Goal: Task Accomplishment & Management: Complete application form

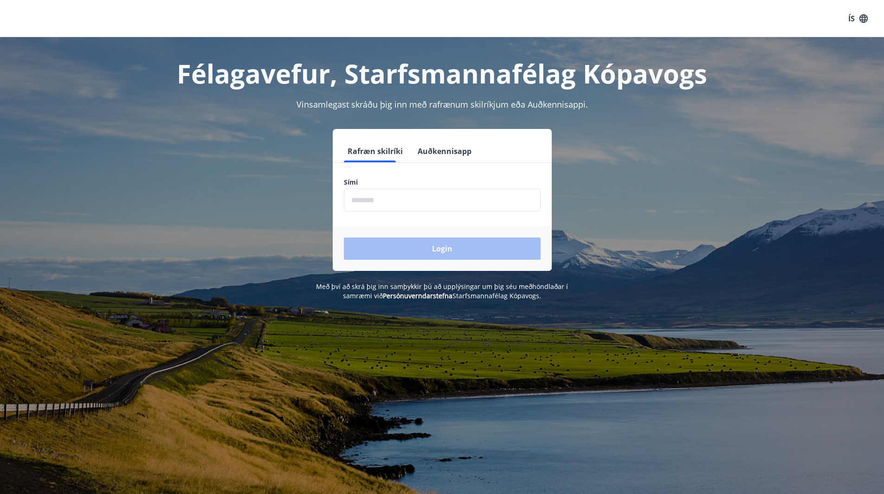
click at [405, 208] on input "phone" at bounding box center [442, 200] width 197 height 23
type input "********"
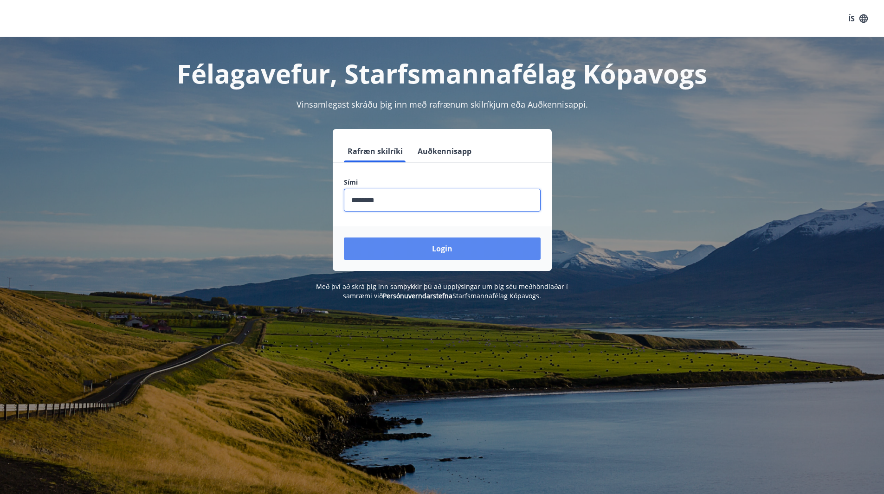
click at [430, 252] on button "Login" at bounding box center [442, 249] width 197 height 22
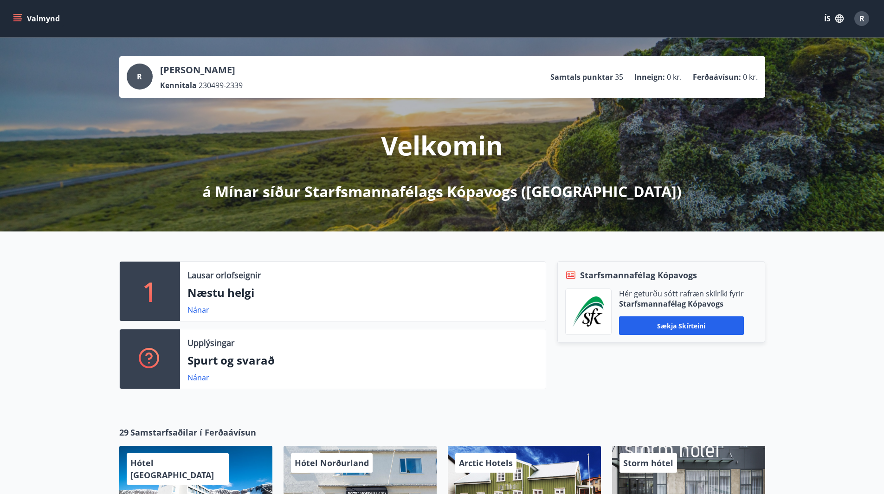
click at [14, 22] on icon "menu" at bounding box center [17, 18] width 9 height 9
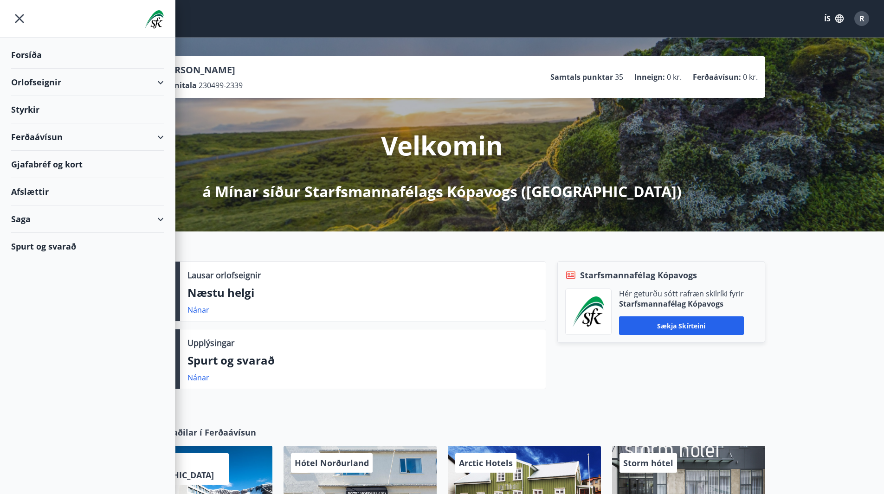
click at [163, 217] on div "Saga" at bounding box center [87, 219] width 153 height 27
click at [45, 360] on div "Skilagreinar" at bounding box center [88, 359] width 138 height 19
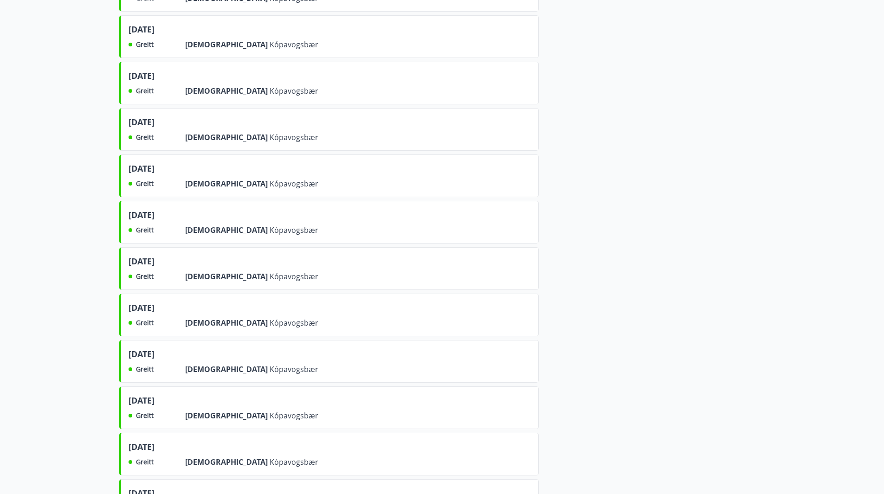
scroll to position [371, 0]
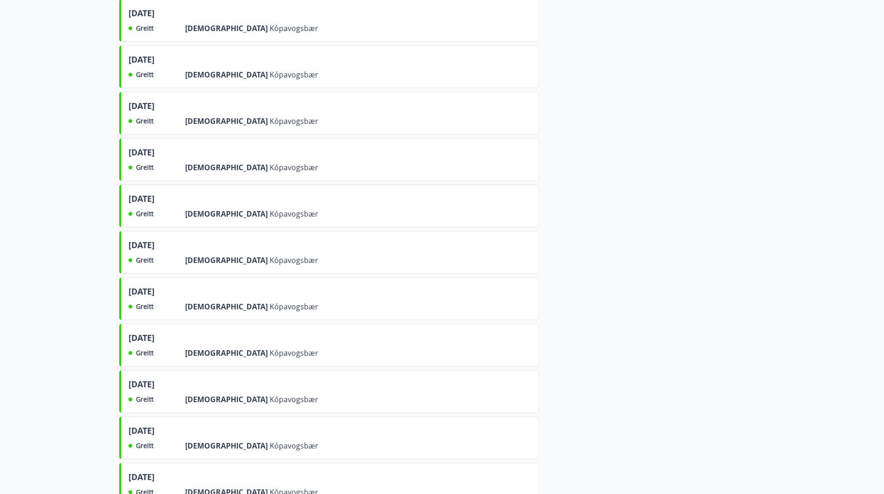
click at [284, 60] on div "[DATE] Greitt Frá Kópavogsbær" at bounding box center [328, 66] width 419 height 43
click at [143, 61] on span "[DATE]" at bounding box center [142, 61] width 26 height 16
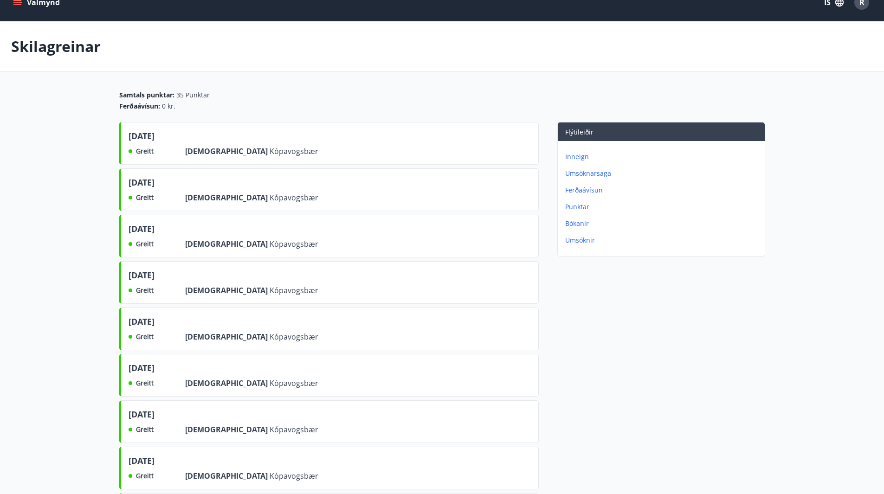
scroll to position [0, 0]
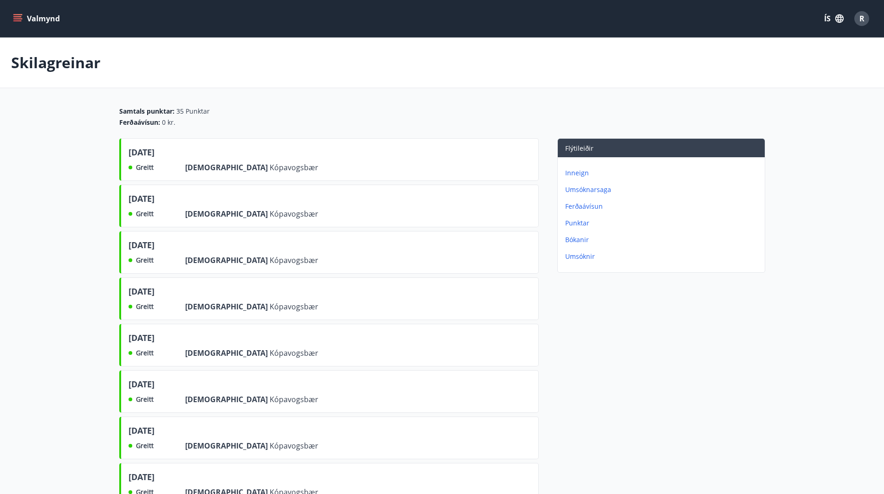
click at [590, 190] on p "Umsóknarsaga" at bounding box center [663, 189] width 196 height 9
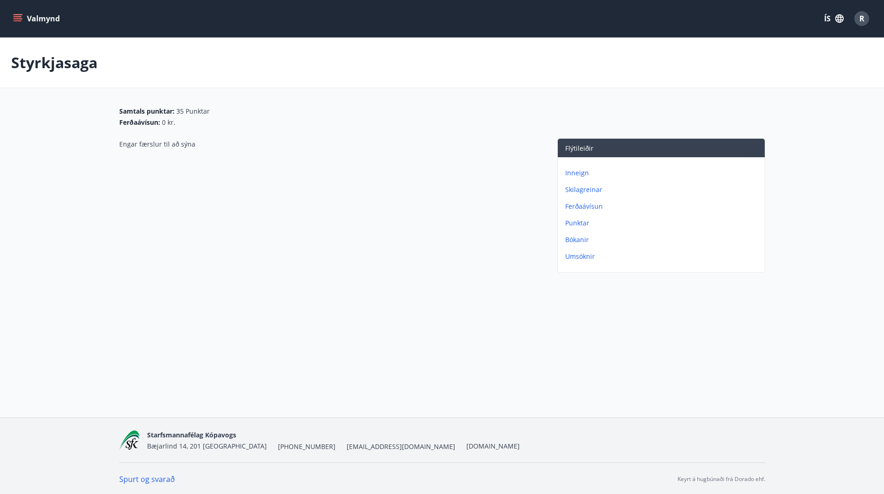
click at [574, 209] on p "Ferðaávísun" at bounding box center [663, 206] width 196 height 9
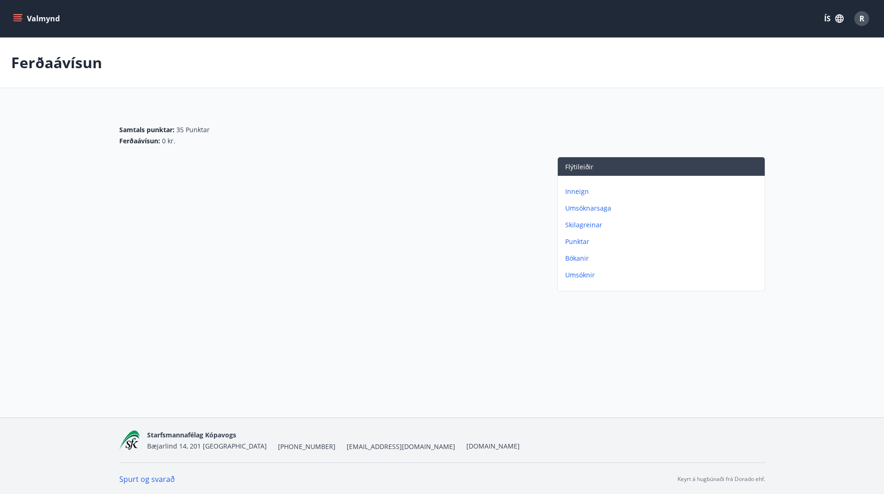
click at [17, 18] on icon "menu" at bounding box center [17, 18] width 9 height 9
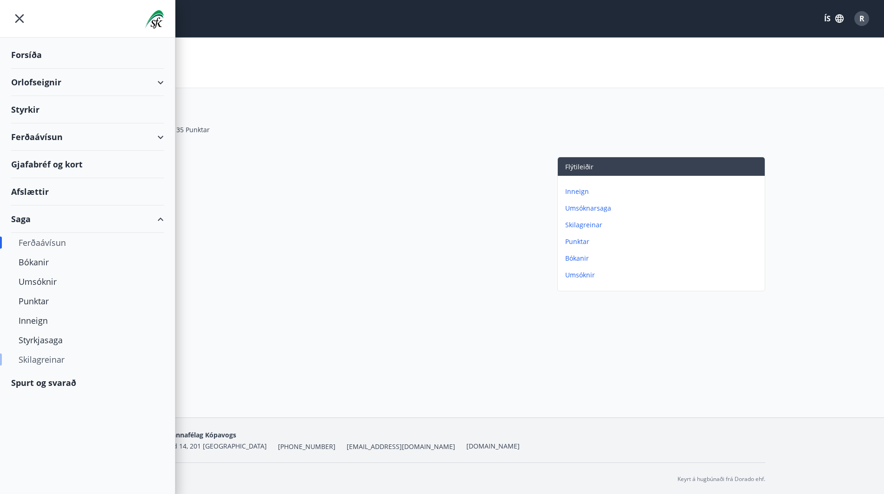
click at [31, 357] on div "Skilagreinar" at bounding box center [88, 359] width 138 height 19
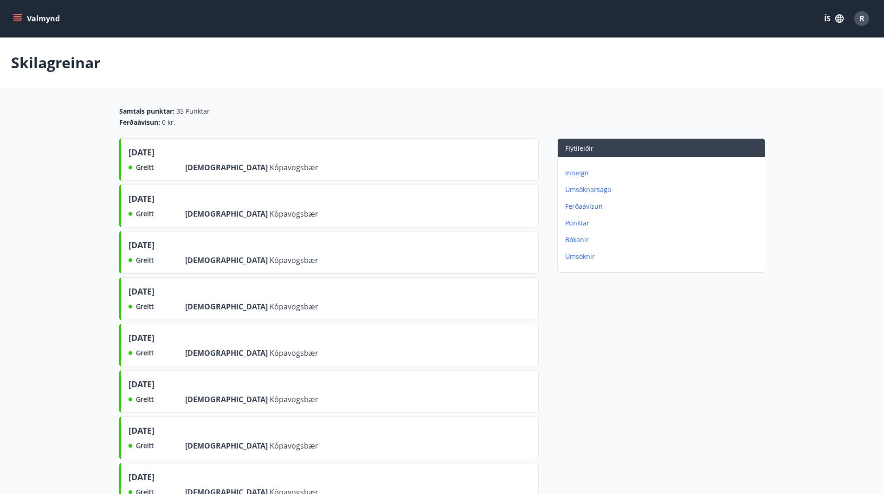
click at [14, 7] on div "Valmynd ÍS R" at bounding box center [442, 18] width 862 height 22
click at [12, 19] on button "Valmynd" at bounding box center [37, 18] width 52 height 17
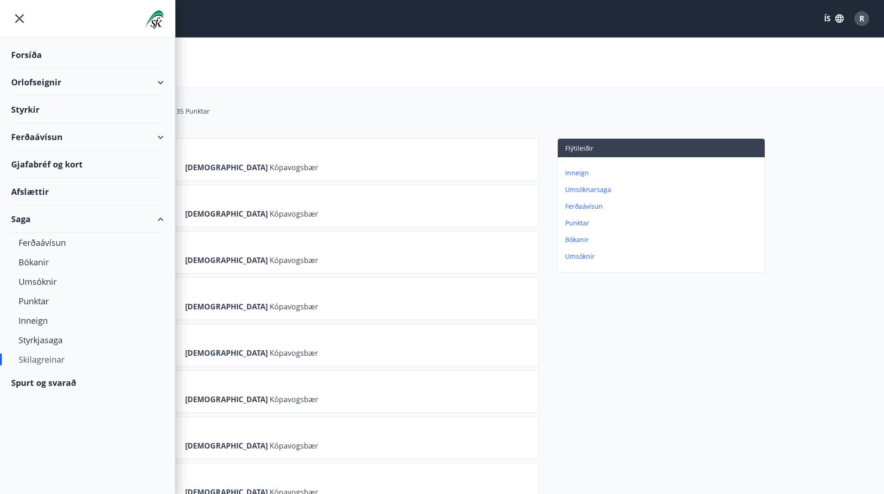
click at [18, 69] on div "Styrkir" at bounding box center [87, 54] width 153 height 27
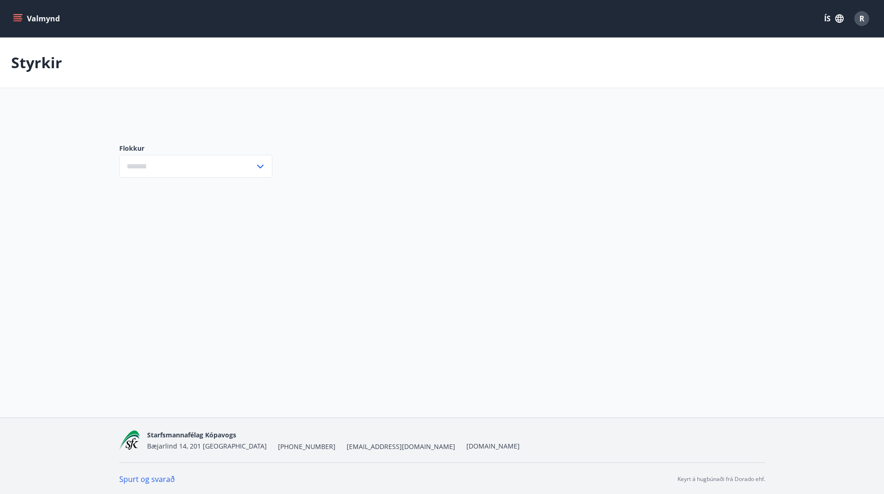
type input "***"
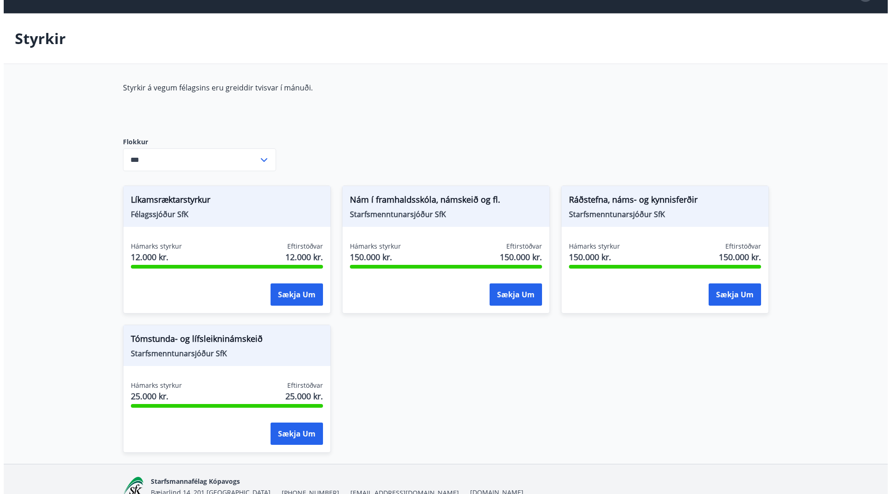
scroll to position [46, 0]
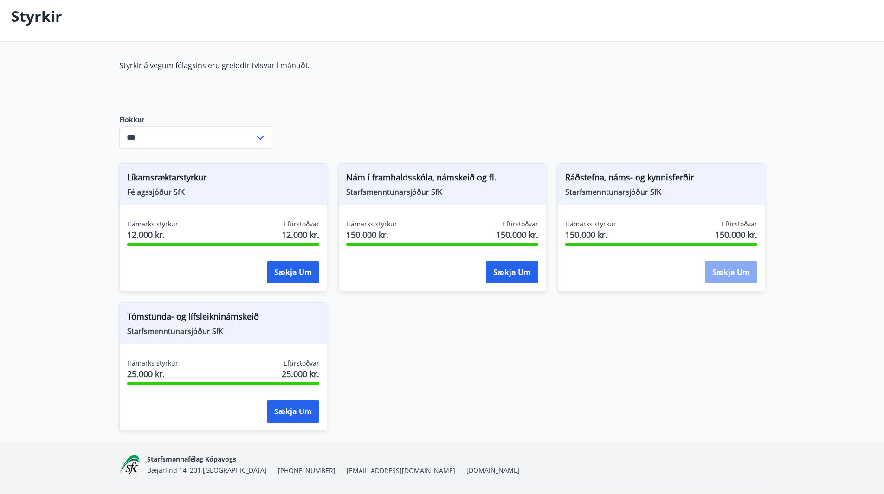
click at [726, 277] on button "Sækja um" at bounding box center [731, 272] width 52 height 22
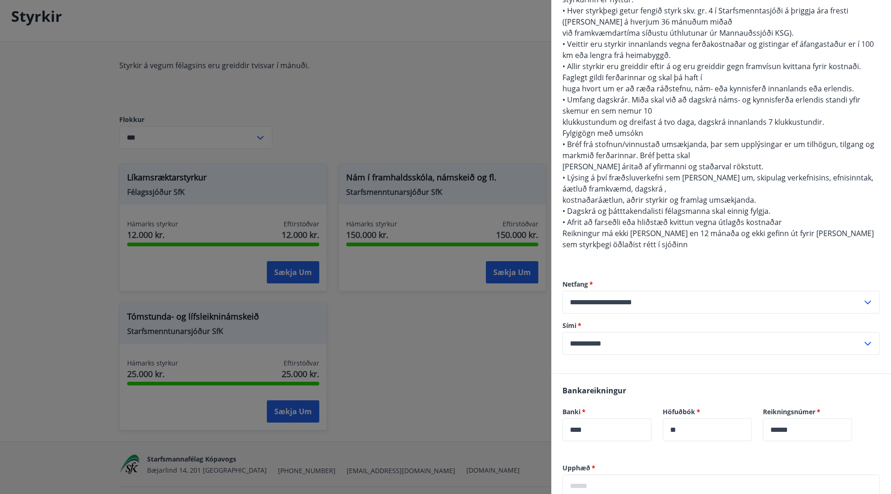
scroll to position [148, 0]
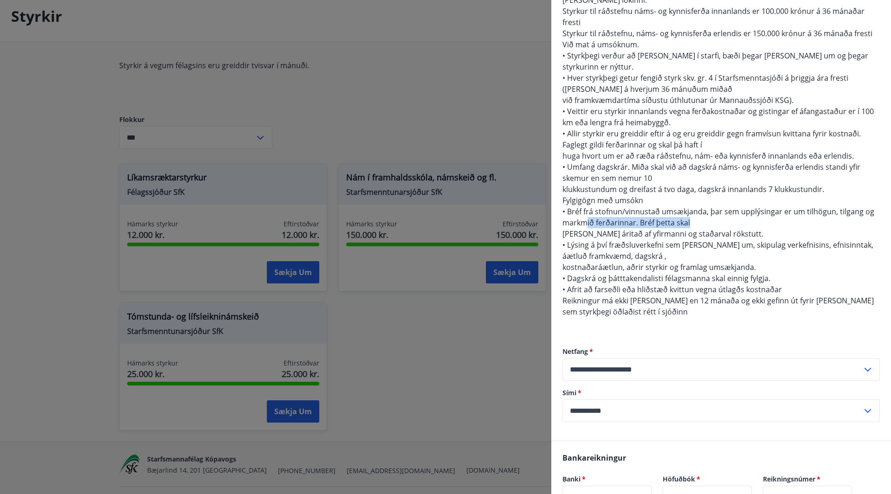
drag, startPoint x: 695, startPoint y: 200, endPoint x: 586, endPoint y: 205, distance: 109.7
click at [586, 205] on div "4. gr. Vegna ráðstefnu, náms- og kynnisferða Fyrst [PERSON_NAME] styrkloforð me…" at bounding box center [720, 139] width 317 height 379
click at [716, 229] on span "[PERSON_NAME] áritað af yfirmanni og staðarval rökstutt." at bounding box center [662, 234] width 201 height 10
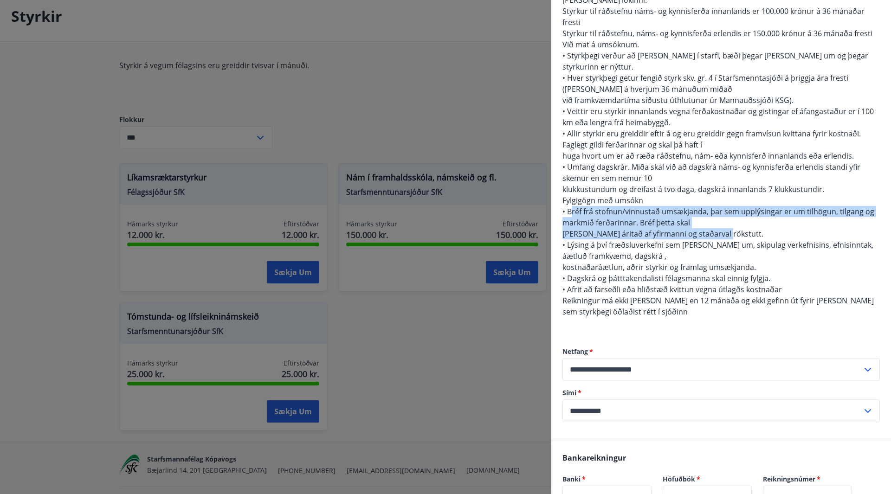
drag, startPoint x: 723, startPoint y: 213, endPoint x: 572, endPoint y: 192, distance: 152.7
click at [572, 192] on div "4. gr. Vegna ráðstefnu, náms- og kynnisferða Fyrst [PERSON_NAME] styrkloforð me…" at bounding box center [720, 139] width 317 height 379
click at [727, 215] on div "4. gr. Vegna ráðstefnu, náms- og kynnisferða Fyrst [PERSON_NAME] styrkloforð me…" at bounding box center [720, 139] width 317 height 379
drag, startPoint x: 726, startPoint y: 211, endPoint x: 566, endPoint y: 187, distance: 161.8
click at [566, 187] on div "4. gr. Vegna ráðstefnu, náms- og kynnisferða Fyrst [PERSON_NAME] styrkloforð me…" at bounding box center [720, 139] width 317 height 379
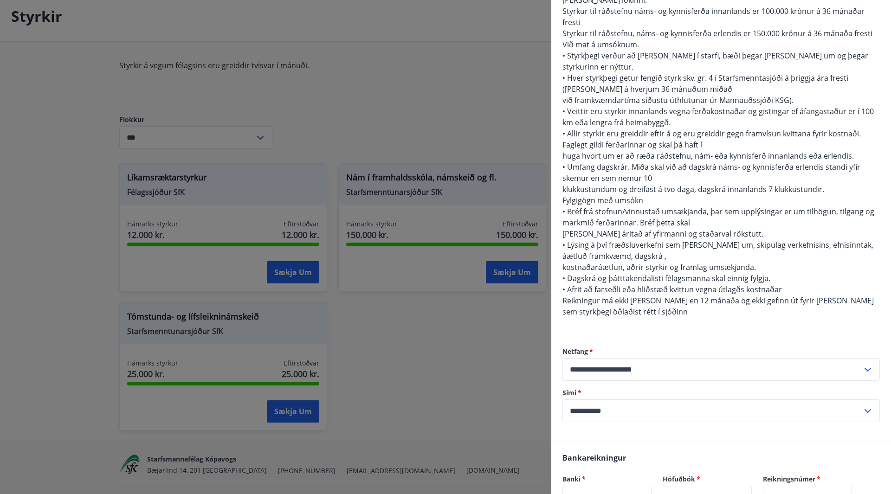
click at [647, 235] on div "4. gr. Vegna ráðstefnu, náms- og kynnisferða Fyrst [PERSON_NAME] styrkloforð me…" at bounding box center [720, 139] width 317 height 379
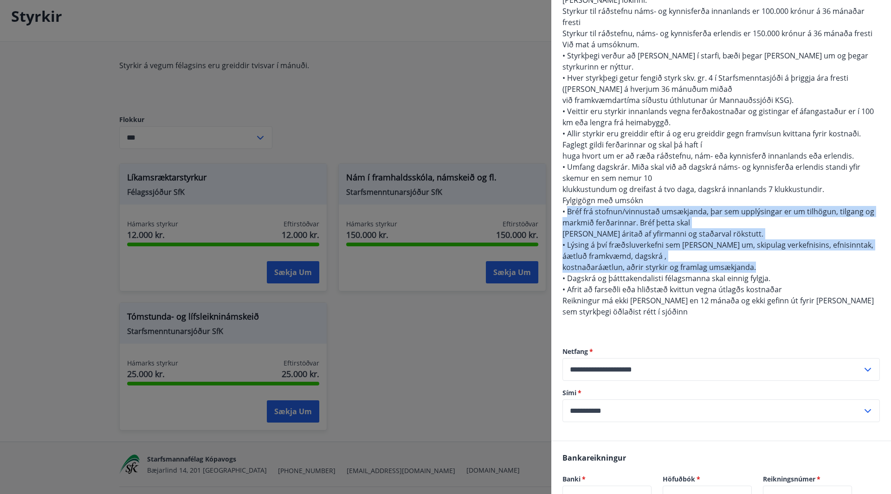
drag, startPoint x: 757, startPoint y: 245, endPoint x: 569, endPoint y: 192, distance: 195.4
click at [569, 192] on div "4. gr. Vegna ráðstefnu, náms- og kynnisferða Fyrst [PERSON_NAME] styrkloforð me…" at bounding box center [720, 139] width 317 height 379
copy span "Bréf frá stofnun/vinnustað umsækjanda, þar sem upplýsingar er um tilhögun, tilg…"
click at [662, 235] on div "4. gr. Vegna ráðstefnu, náms- og kynnisferða Fyrst [PERSON_NAME] styrkloforð me…" at bounding box center [720, 139] width 317 height 379
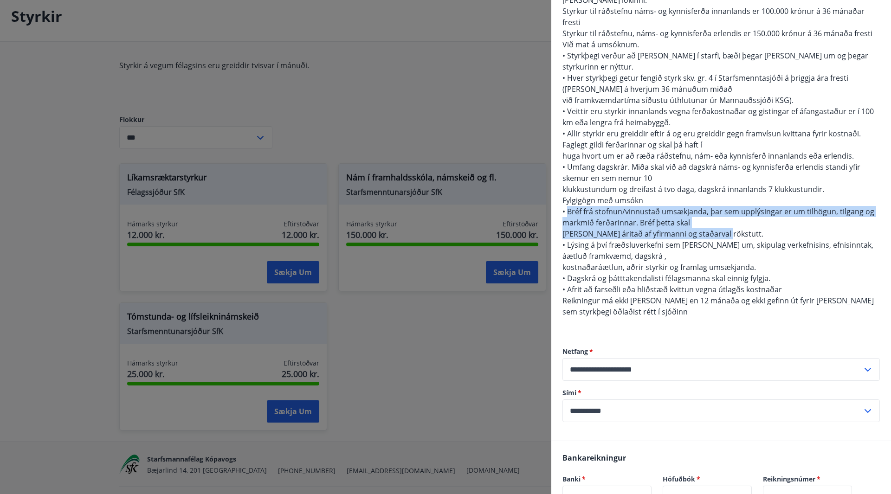
drag, startPoint x: 718, startPoint y: 211, endPoint x: 568, endPoint y: 192, distance: 151.1
click at [568, 192] on div "4. gr. Vegna ráðstefnu, náms- og kynnisferða Fyrst [PERSON_NAME] styrkloforð me…" at bounding box center [720, 139] width 317 height 379
copy span "Bréf frá stofnun/vinnustað umsækjanda, þar sem upplýsingar er um tilhögun, tilg…"
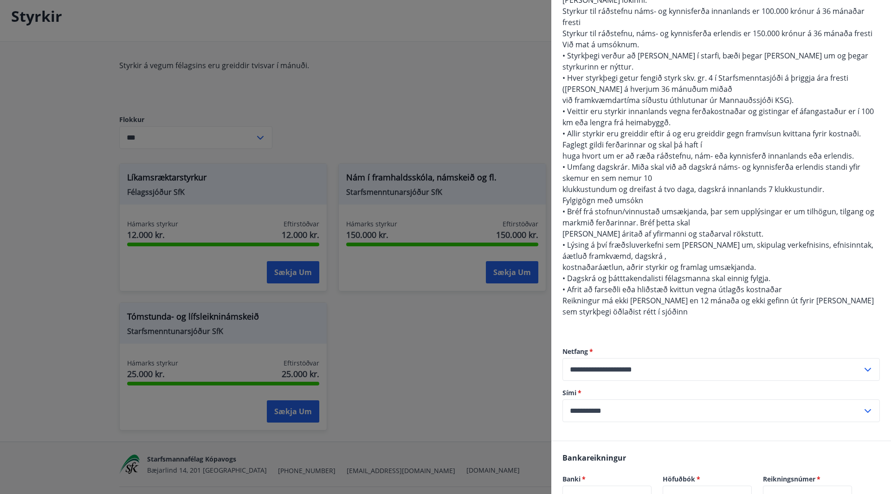
click at [813, 304] on div "4. gr. Vegna ráðstefnu, náms- og kynnisferða Fyrst [PERSON_NAME] styrkloforð me…" at bounding box center [720, 139] width 317 height 379
click at [719, 213] on div "4. gr. Vegna ráðstefnu, náms- og kynnisferða Fyrst [PERSON_NAME] styrkloforð me…" at bounding box center [720, 139] width 317 height 379
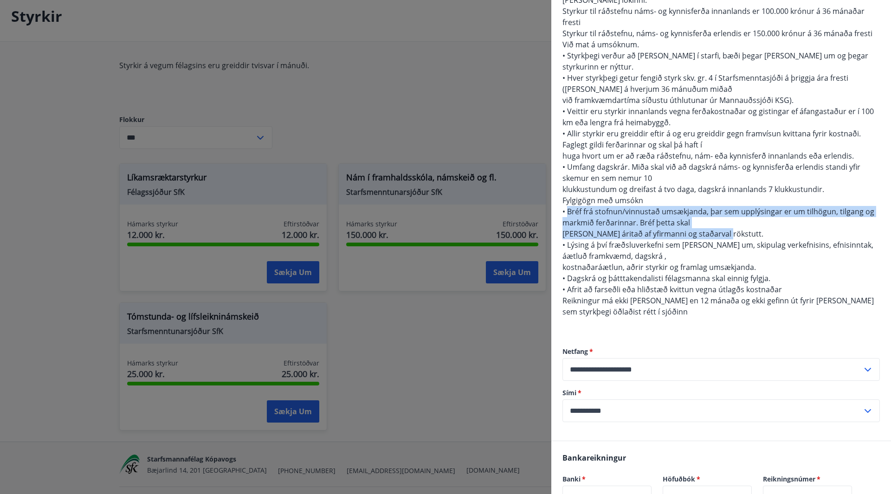
drag, startPoint x: 725, startPoint y: 213, endPoint x: 569, endPoint y: 192, distance: 157.2
click at [569, 192] on div "4. gr. Vegna ráðstefnu, náms- og kynnisferða Fyrst [PERSON_NAME] styrkloforð me…" at bounding box center [720, 139] width 317 height 379
copy span "Bréf frá stofnun/vinnustað umsækjanda, þar sem upplýsingar er um tilhögun, tilg…"
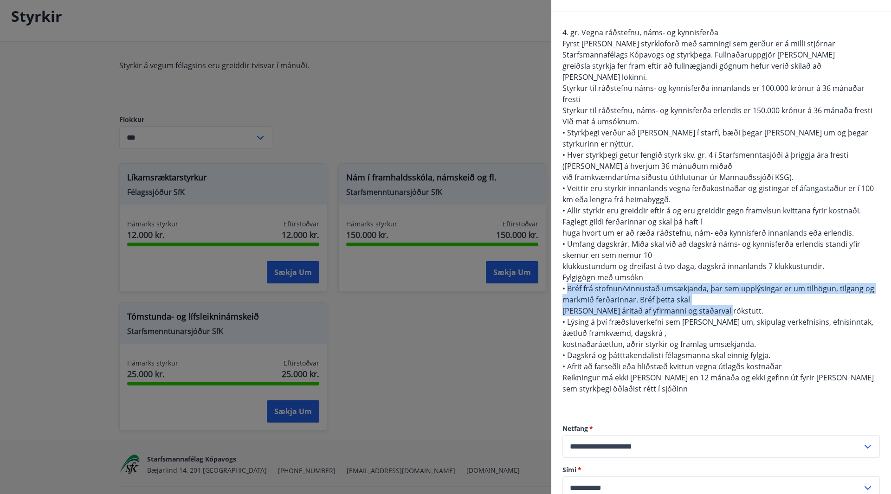
scroll to position [0, 0]
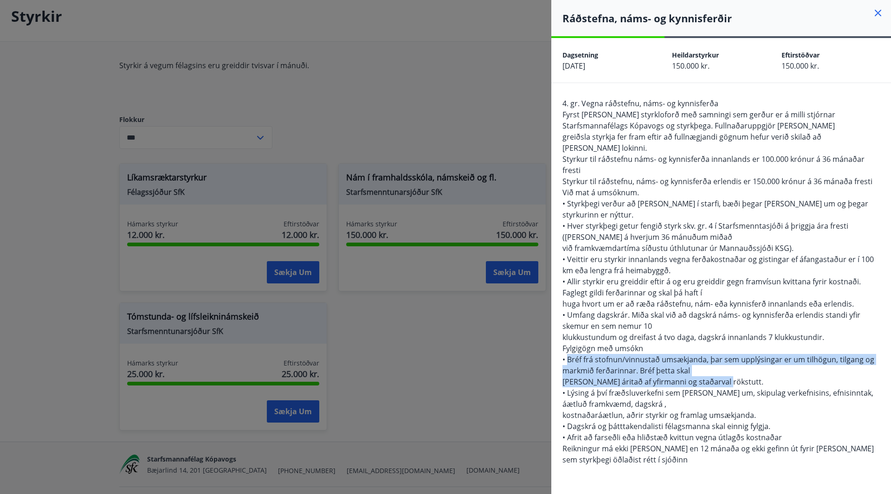
click at [872, 14] on icon at bounding box center [877, 12] width 11 height 11
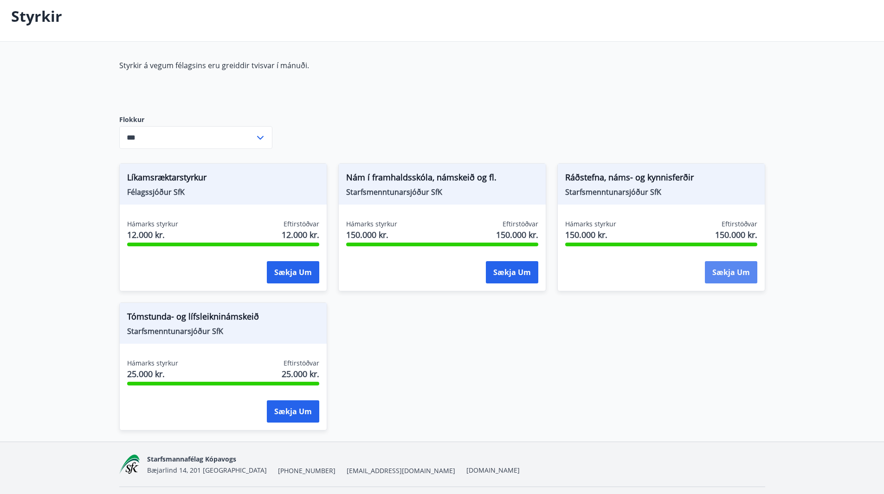
click at [720, 270] on button "Sækja um" at bounding box center [731, 272] width 52 height 22
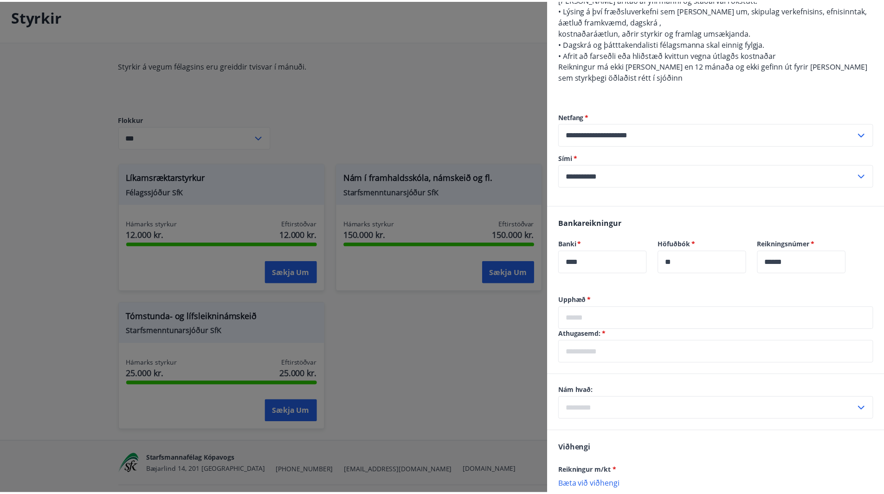
scroll to position [380, 0]
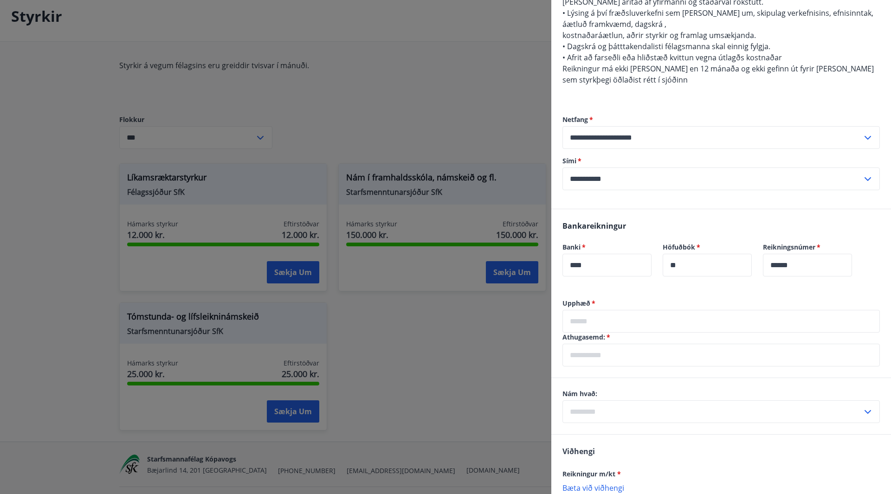
click at [865, 406] on icon at bounding box center [867, 411] width 11 height 11
click at [648, 378] on div "Nám hvað: Innanlands Erlendis ​" at bounding box center [721, 406] width 340 height 56
click at [455, 343] on div at bounding box center [445, 247] width 891 height 494
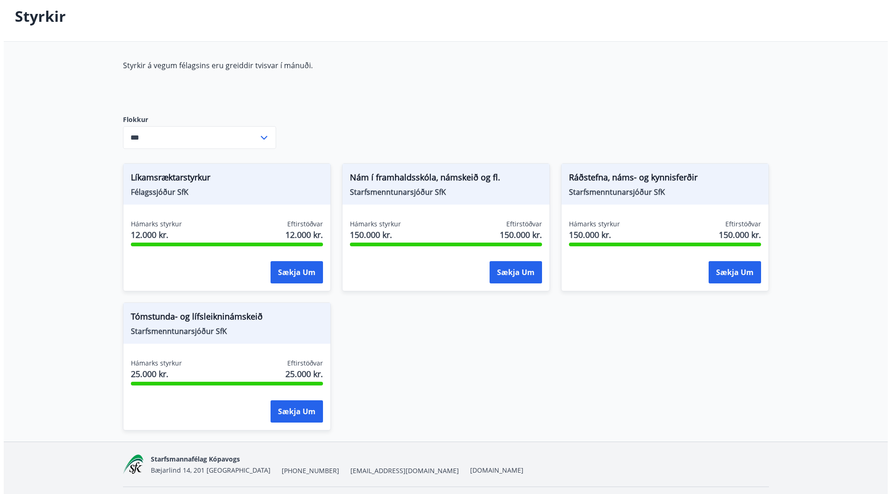
scroll to position [0, 0]
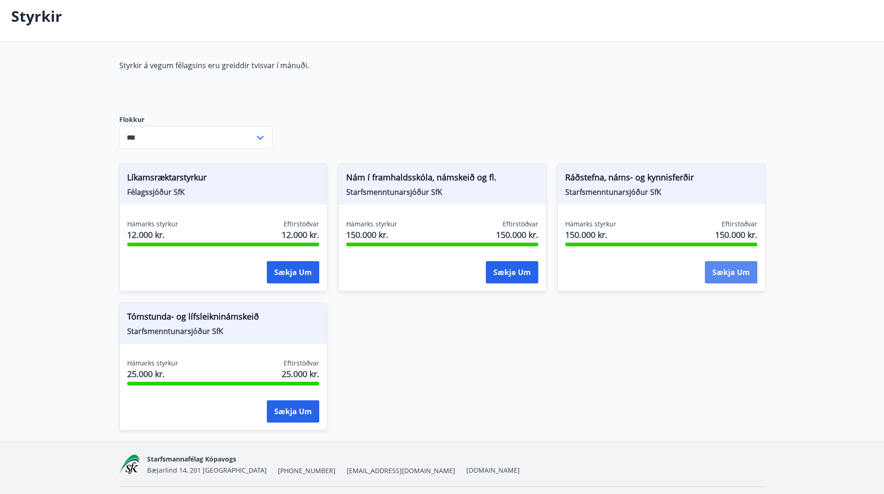
click at [734, 279] on button "Sækja um" at bounding box center [731, 272] width 52 height 22
